Goal: Browse casually: Explore the website without a specific task or goal

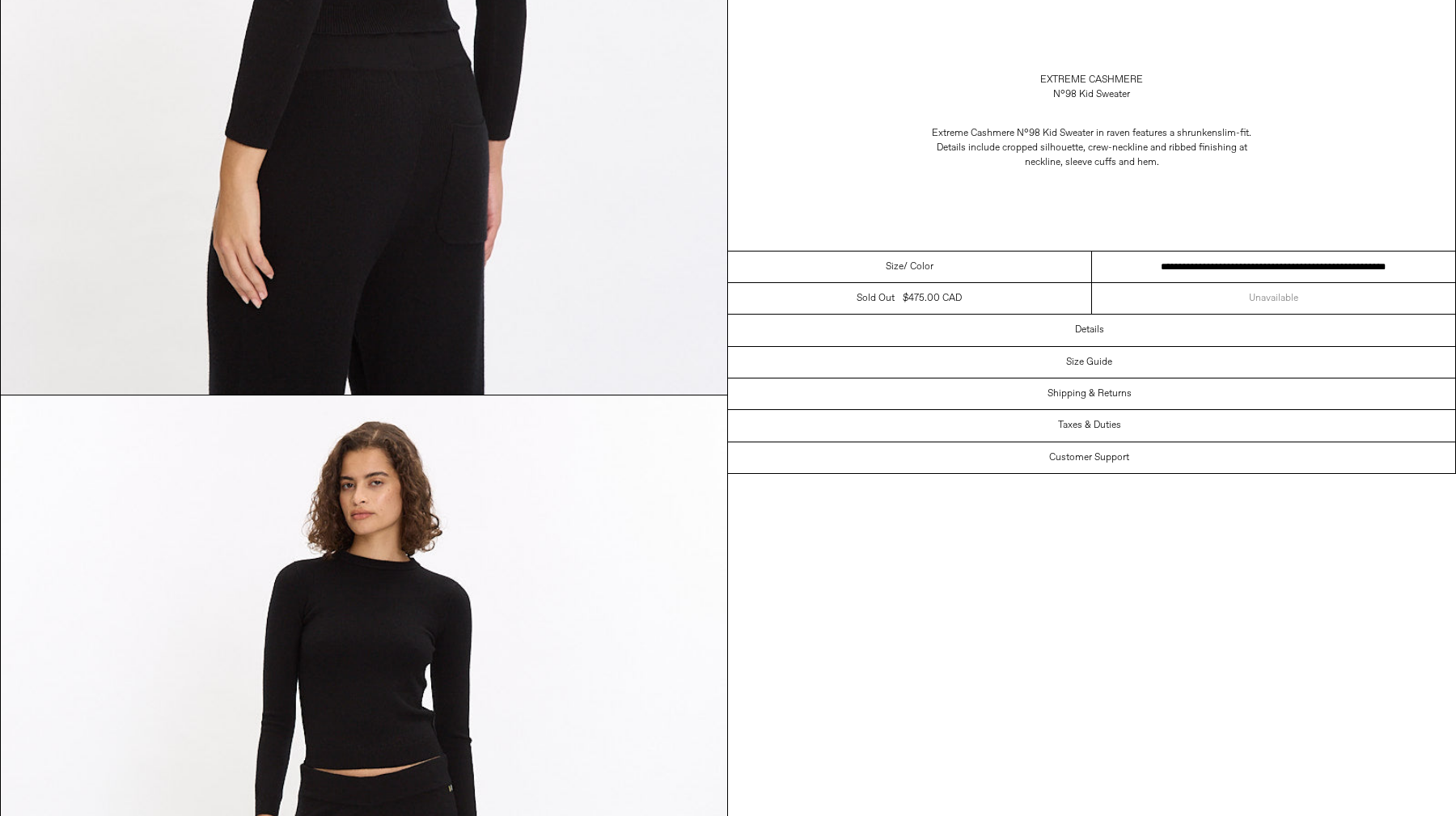
scroll to position [1776, 0]
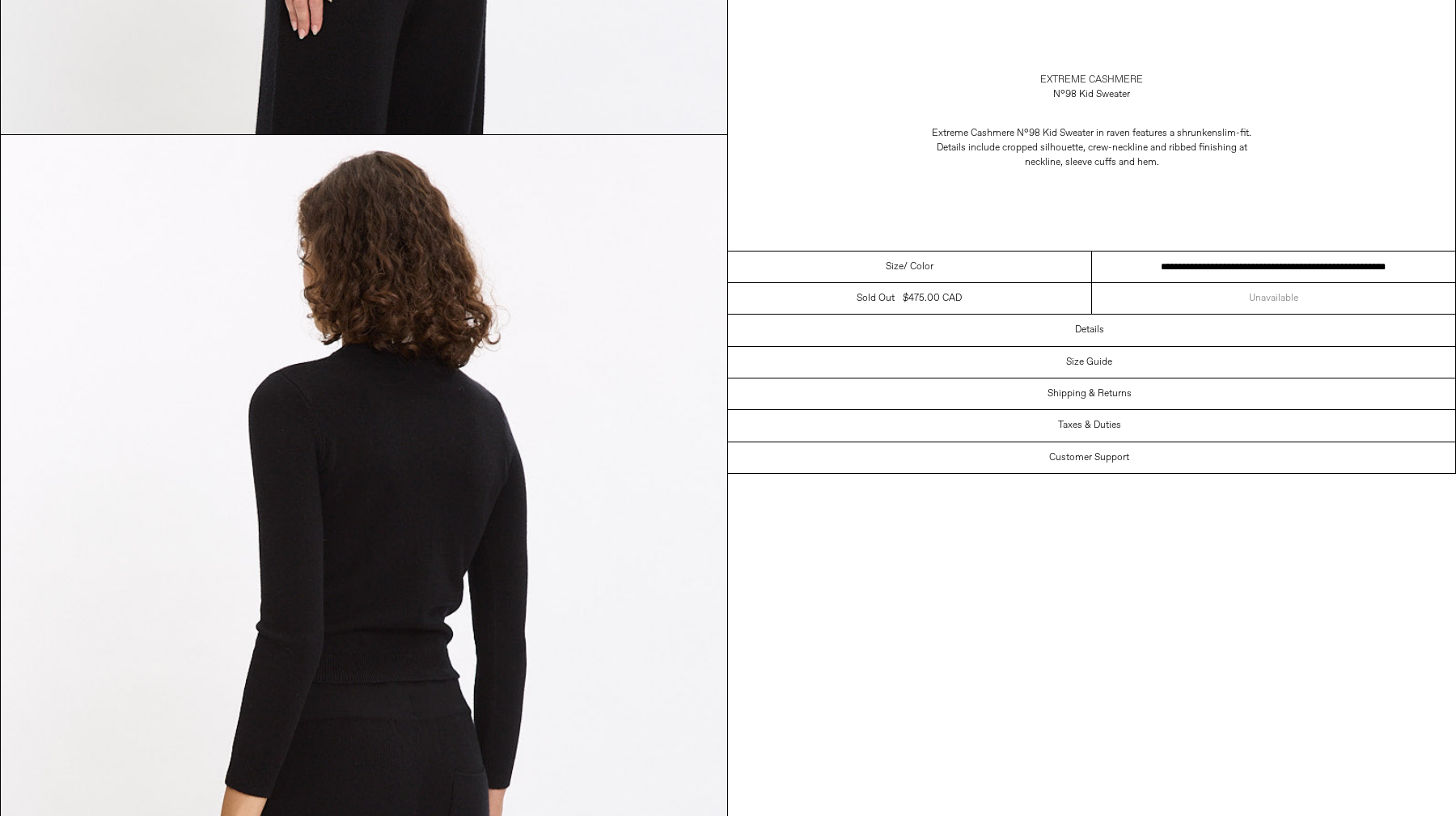
click at [1117, 73] on link "Extreme Cashmere" at bounding box center [1092, 80] width 102 height 15
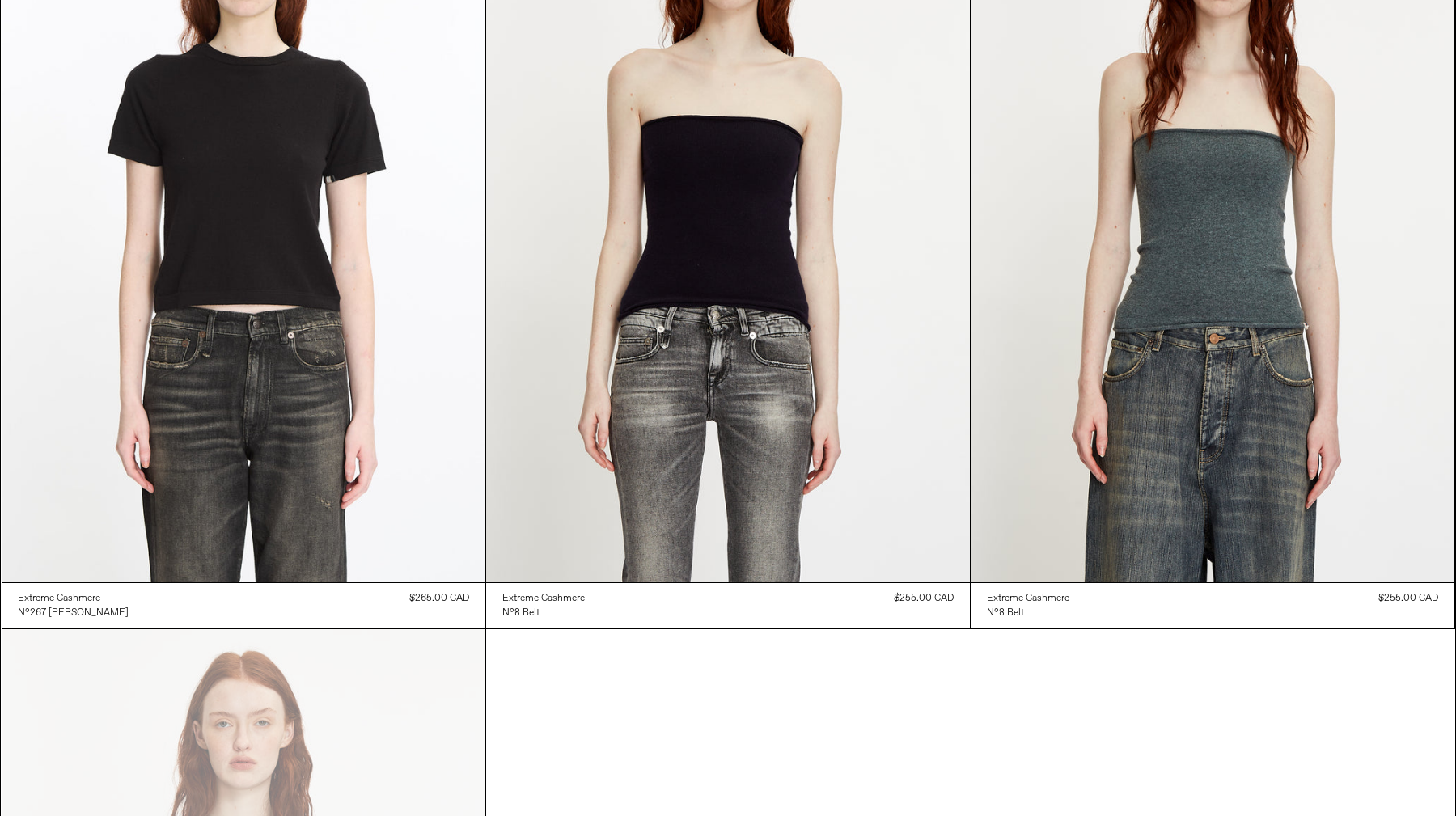
scroll to position [13988, 0]
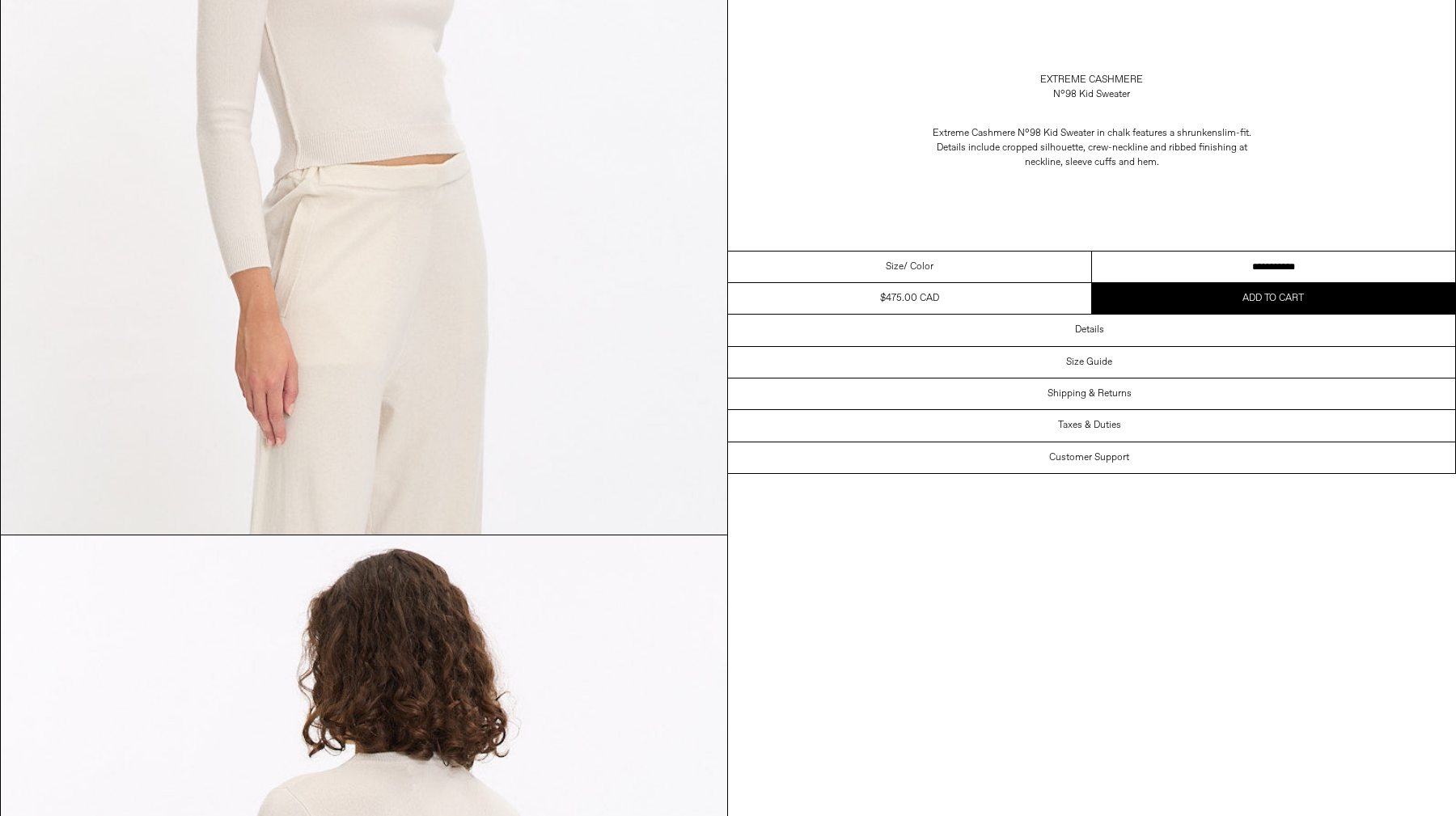
scroll to position [1829, 0]
